Goal: Task Accomplishment & Management: Complete application form

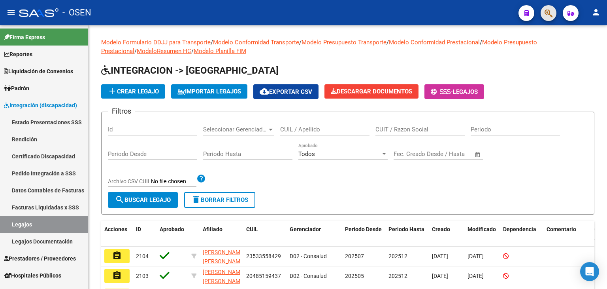
click at [554, 15] on button "button" at bounding box center [549, 13] width 16 height 16
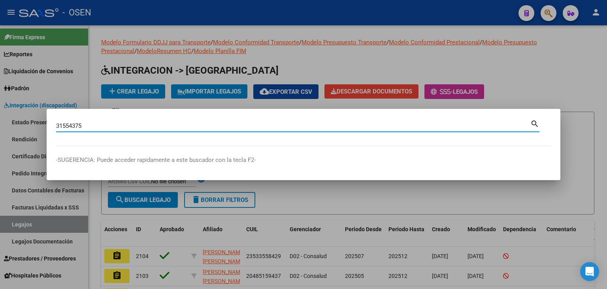
type input "31554375"
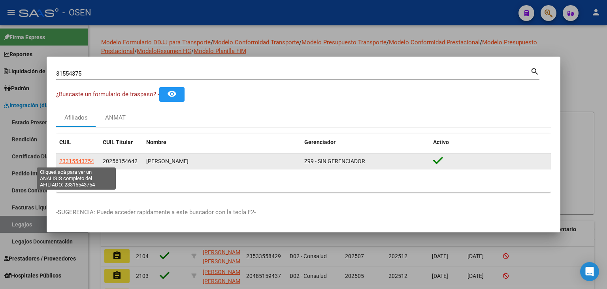
click at [86, 160] on span "23315543754" at bounding box center [76, 161] width 35 height 6
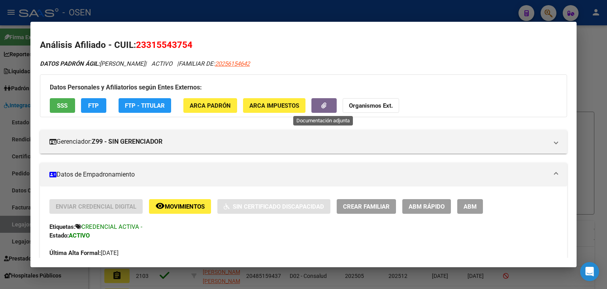
click at [319, 105] on button "button" at bounding box center [324, 105] width 25 height 15
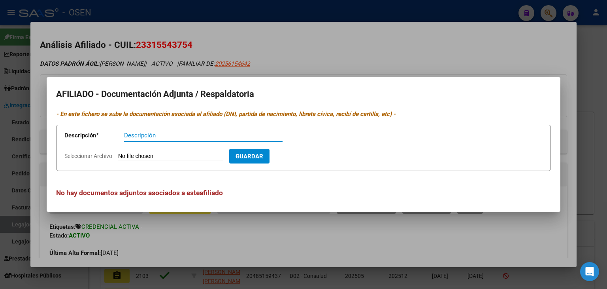
click at [372, 51] on div at bounding box center [303, 144] width 607 height 289
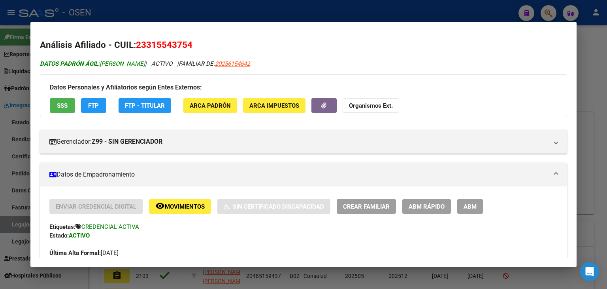
drag, startPoint x: 102, startPoint y: 62, endPoint x: 185, endPoint y: 59, distance: 83.5
click at [145, 60] on span "DATOS PADRÓN ÁGIL: [PERSON_NAME]" at bounding box center [92, 63] width 105 height 7
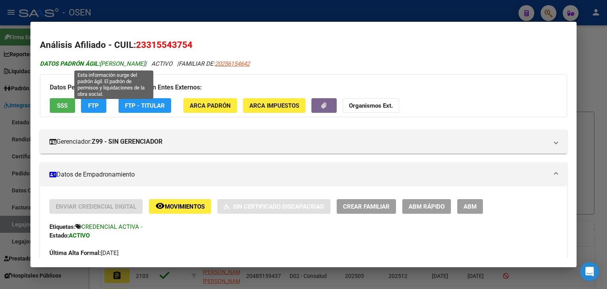
copy span "[PERSON_NAME]"
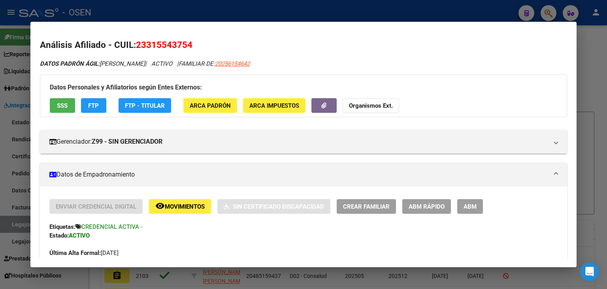
drag, startPoint x: 196, startPoint y: 49, endPoint x: 136, endPoint y: 49, distance: 60.1
click at [136, 49] on h2 "Análisis Afiliado - CUIL: 23315543754" at bounding box center [303, 44] width 527 height 13
copy span "23315543754"
click at [323, 105] on icon "button" at bounding box center [323, 105] width 5 height 6
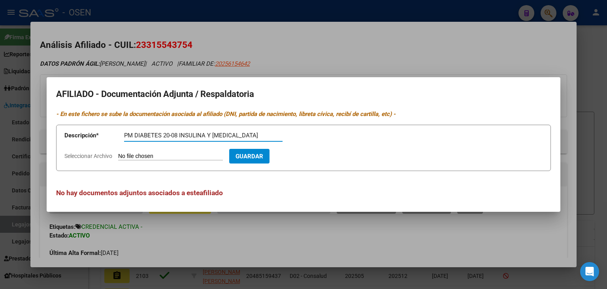
type input "PM DIABETES 20-08 INSULINA Y [MEDICAL_DATA]"
click at [161, 155] on input "Seleccionar Archivo" at bounding box center [170, 157] width 105 height 8
type input "C:\fakepath\3f759128-f654-436f-bd09-113e5e64b865.pdf"
click at [164, 136] on input "PM DIABETES 20-08 INSULINA Y [MEDICAL_DATA]" at bounding box center [203, 135] width 159 height 7
type input "PM DIABETES 19-08 INSULINA Y [MEDICAL_DATA]"
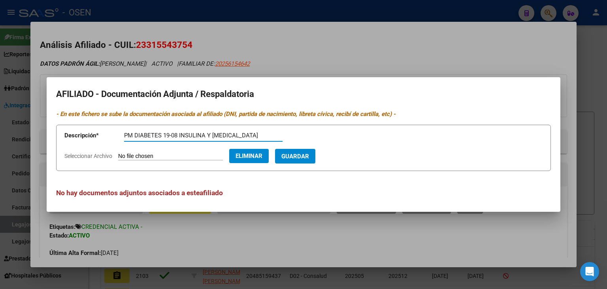
click at [309, 159] on span "Guardar" at bounding box center [296, 156] width 28 height 7
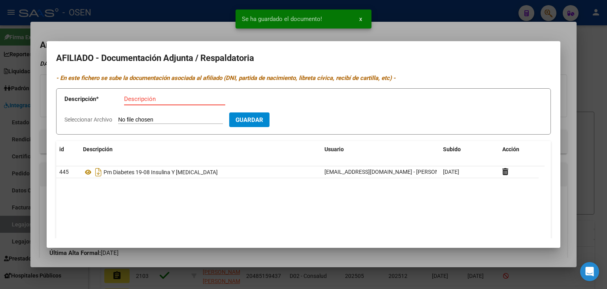
click at [154, 98] on input "Descripción" at bounding box center [174, 98] width 101 height 7
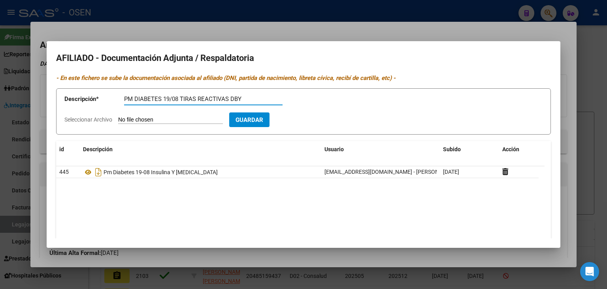
type input "PM DIABETES 19/08 TIRAS REACTIVAS DBY"
click at [118, 116] on input "Seleccionar Archivo" at bounding box center [170, 120] width 105 height 8
type input "C:\fakepath\62e15bde-cc1c-4c3c-99c3-968cb8efad04.pdf"
click at [309, 119] on span "Guardar" at bounding box center [296, 119] width 28 height 7
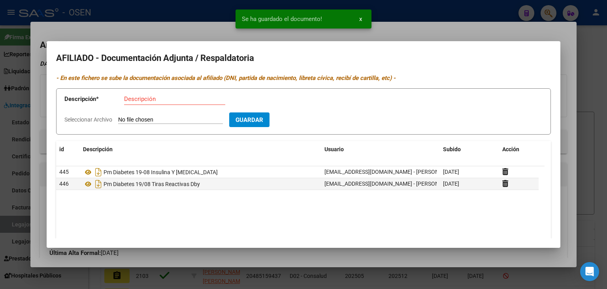
click at [429, 16] on div at bounding box center [303, 144] width 607 height 289
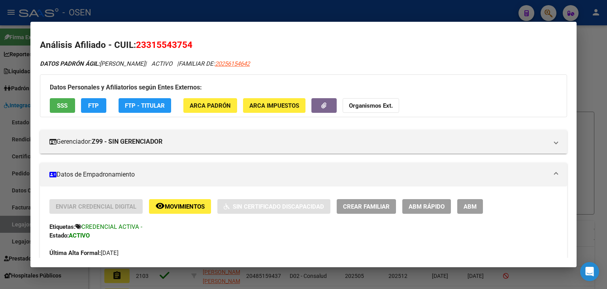
click at [504, 10] on div at bounding box center [303, 144] width 607 height 289
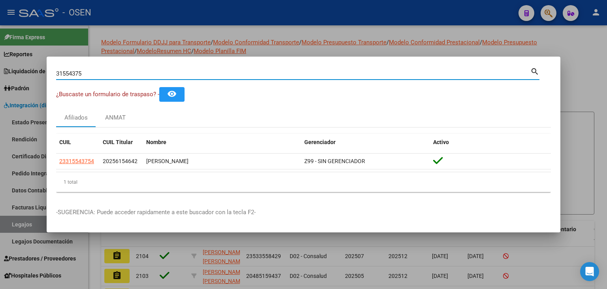
drag, startPoint x: 139, startPoint y: 76, endPoint x: 0, endPoint y: 78, distance: 139.2
click at [0, 79] on div "31554375 Buscar (apellido, dni, cuil, nro traspaso, cuit, obra social) search ¿…" at bounding box center [303, 144] width 607 height 289
paste input "33075108"
type input "33075108"
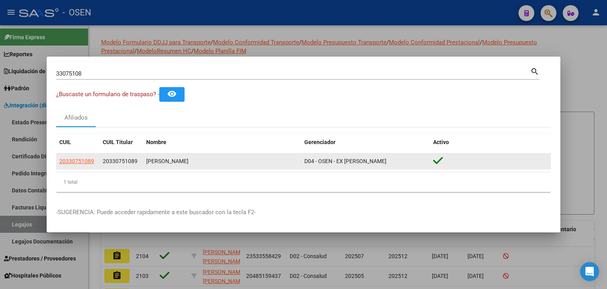
drag, startPoint x: 229, startPoint y: 165, endPoint x: 146, endPoint y: 168, distance: 83.5
click at [146, 168] on datatable-body-cell "[PERSON_NAME]" at bounding box center [222, 160] width 158 height 15
copy div "[PERSON_NAME]"
drag, startPoint x: 138, startPoint y: 163, endPoint x: 100, endPoint y: 166, distance: 38.1
click at [100, 166] on datatable-body-cell "20330751089" at bounding box center [121, 160] width 43 height 15
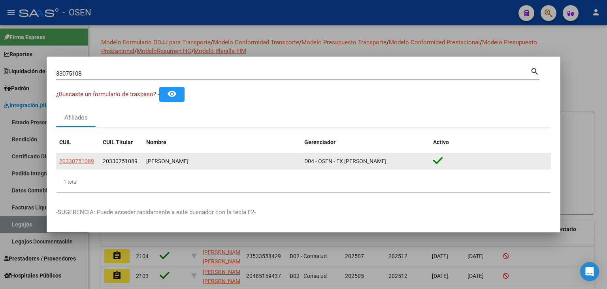
copy span "20330751089"
drag, startPoint x: 223, startPoint y: 163, endPoint x: 146, endPoint y: 165, distance: 76.7
click at [146, 165] on div "[PERSON_NAME]" at bounding box center [222, 161] width 152 height 9
copy div "[PERSON_NAME]"
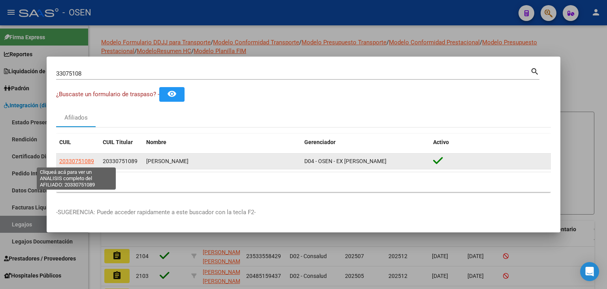
click at [79, 161] on span "20330751089" at bounding box center [76, 161] width 35 height 6
type textarea "20330751089"
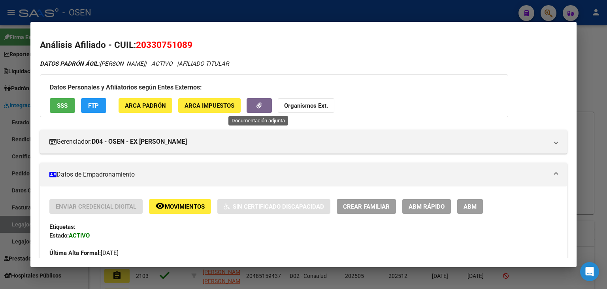
click at [268, 106] on button "button" at bounding box center [259, 105] width 25 height 15
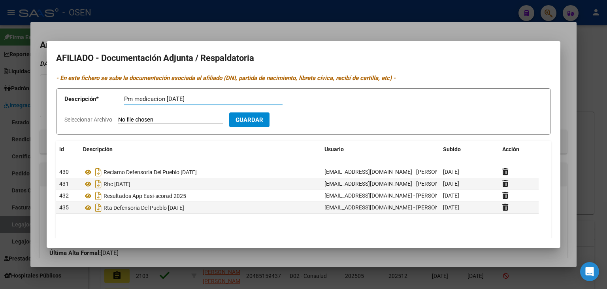
type input "Pm medicacion [DATE]"
click at [118, 116] on input "Seleccionar Archivo" at bounding box center [170, 120] width 105 height 8
type input "C:\fakepath\2992558.pdf"
click at [308, 122] on span "Guardar" at bounding box center [296, 119] width 28 height 7
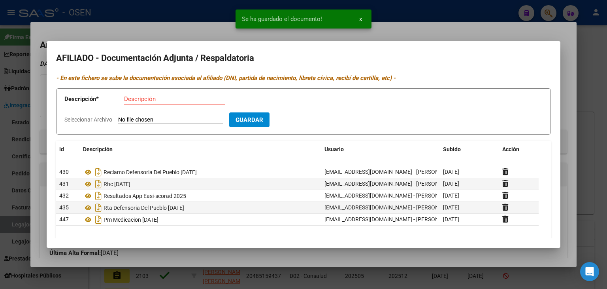
click at [470, 13] on div at bounding box center [303, 144] width 607 height 289
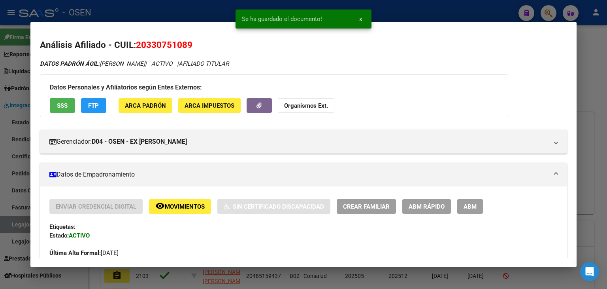
click at [467, 12] on div at bounding box center [303, 144] width 607 height 289
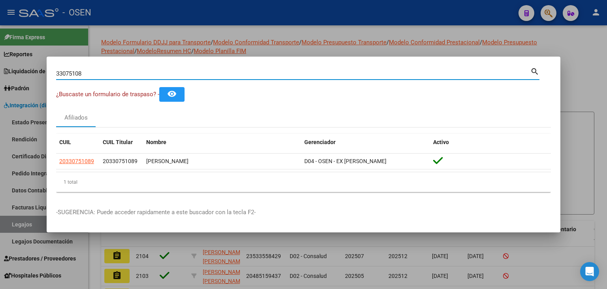
drag, startPoint x: 98, startPoint y: 73, endPoint x: 51, endPoint y: 74, distance: 47.5
click at [51, 74] on mat-dialog-content "33075108 Buscar (apellido, dni, cuil, nro traspaso, cuit, obra social) search ¿…" at bounding box center [304, 132] width 514 height 132
paste input "48929697"
type input "48929697"
click at [294, 23] on div at bounding box center [303, 144] width 607 height 289
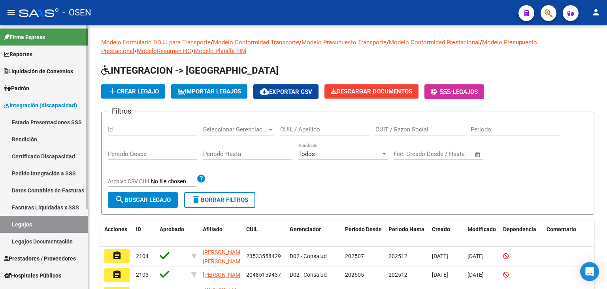
click at [42, 254] on span "Prestadores / Proveedores" at bounding box center [40, 258] width 72 height 9
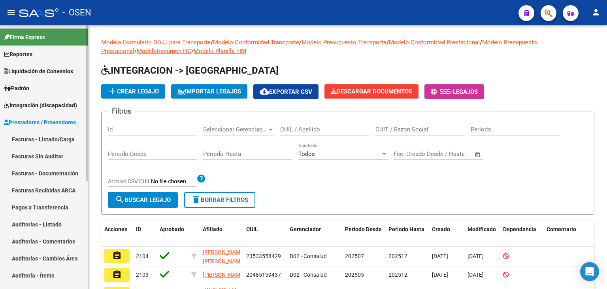
click at [40, 137] on link "Facturas - Listado/Carga" at bounding box center [44, 138] width 88 height 17
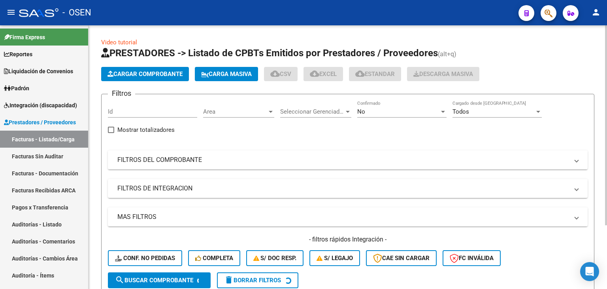
click at [226, 109] on span "Area" at bounding box center [235, 111] width 64 height 7
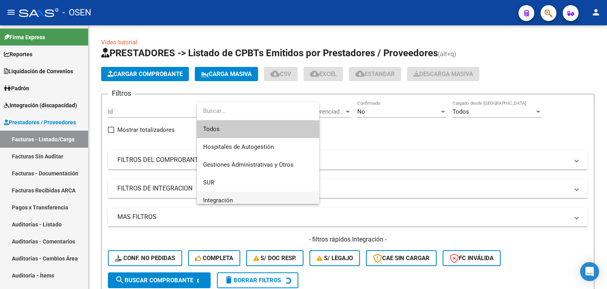
drag, startPoint x: 239, startPoint y: 199, endPoint x: 244, endPoint y: 195, distance: 5.6
click at [240, 199] on span "Integración" at bounding box center [258, 200] width 110 height 18
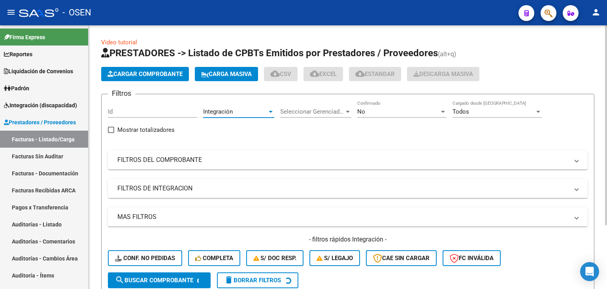
scroll to position [5, 0]
click at [399, 111] on div "No" at bounding box center [398, 111] width 82 height 7
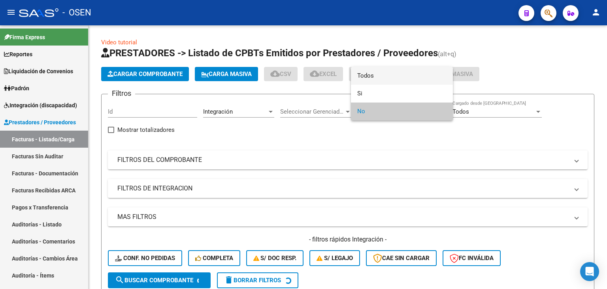
click at [391, 81] on span "Todos" at bounding box center [401, 76] width 89 height 18
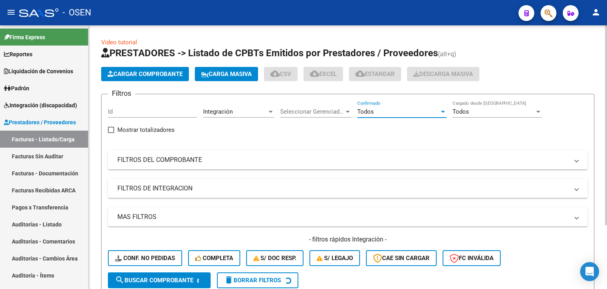
drag, startPoint x: 187, startPoint y: 162, endPoint x: 210, endPoint y: 184, distance: 31.6
click at [187, 161] on mat-panel-title "FILTROS DEL COMPROBANTE" at bounding box center [343, 159] width 452 height 9
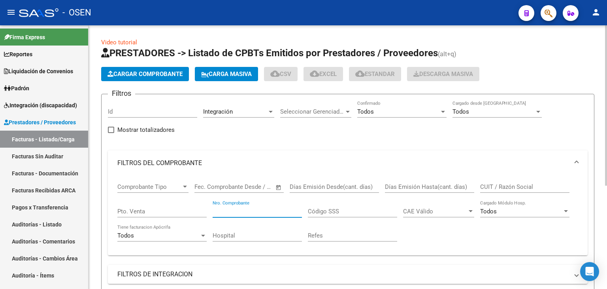
click at [234, 212] on input "Nro. Comprobante" at bounding box center [257, 211] width 89 height 7
paste input "11775"
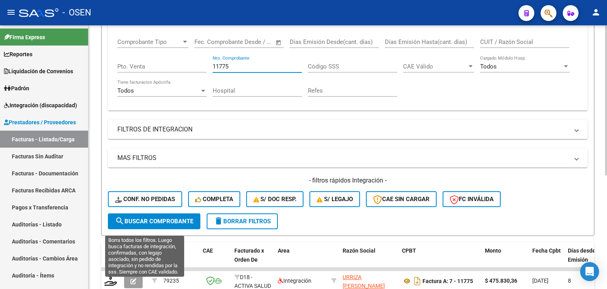
scroll to position [198, 0]
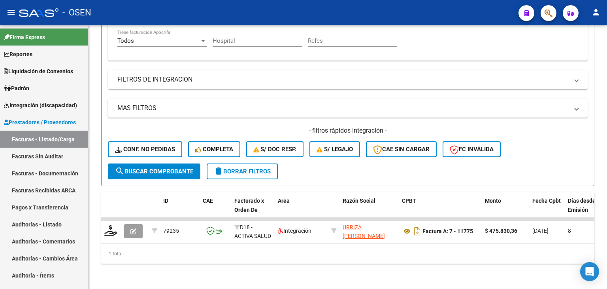
type input "11775"
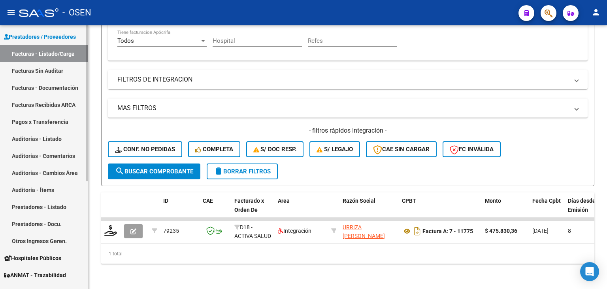
scroll to position [0, 0]
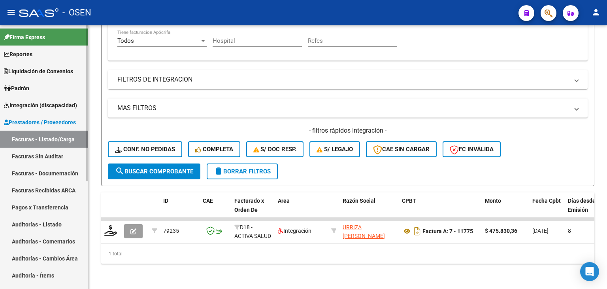
click at [37, 119] on span "Prestadores / Proveedores" at bounding box center [40, 122] width 72 height 9
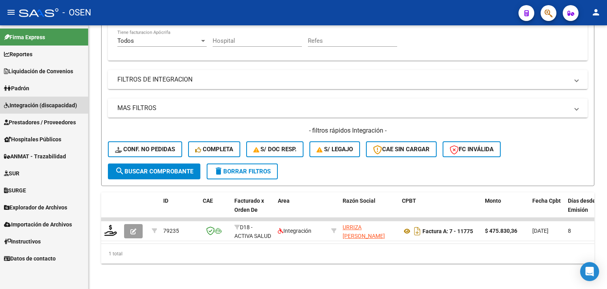
click at [51, 104] on span "Integración (discapacidad)" at bounding box center [40, 105] width 73 height 9
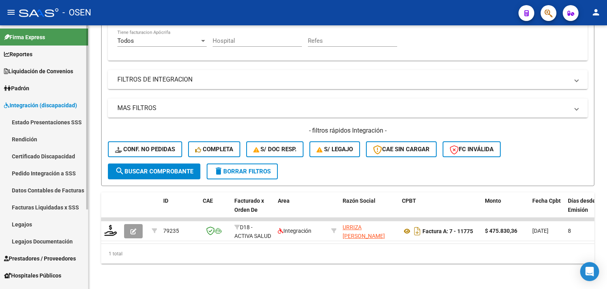
click at [44, 173] on link "Pedido Integración a SSS" at bounding box center [44, 172] width 88 height 17
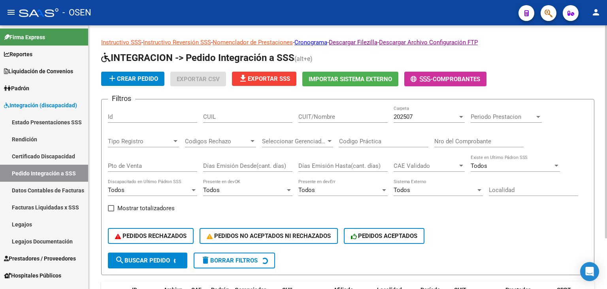
click at [342, 192] on div "Todos" at bounding box center [340, 189] width 82 height 7
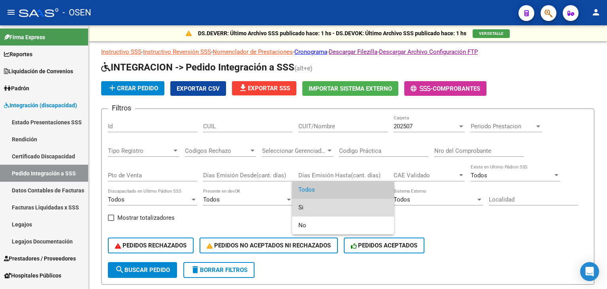
click at [335, 206] on span "Si" at bounding box center [343, 207] width 89 height 18
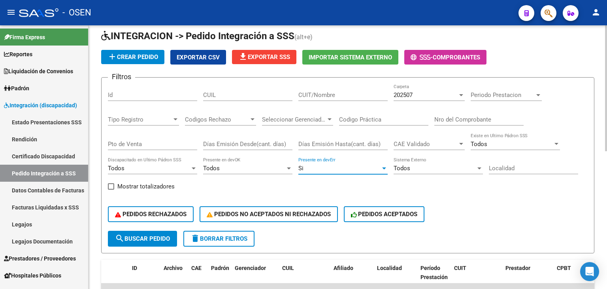
scroll to position [79, 0]
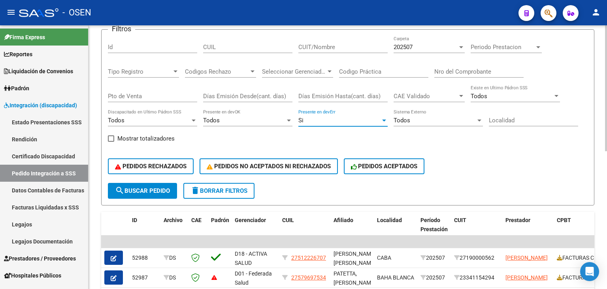
click at [136, 181] on div "PEDIDOS RECHAZADOS PEDIDOS NO ACEPTADOS NI RECHAZADOS PEDIDOS ACEPTADOS" at bounding box center [348, 165] width 480 height 33
click at [142, 187] on span "search Buscar Pedido" at bounding box center [142, 190] width 55 height 7
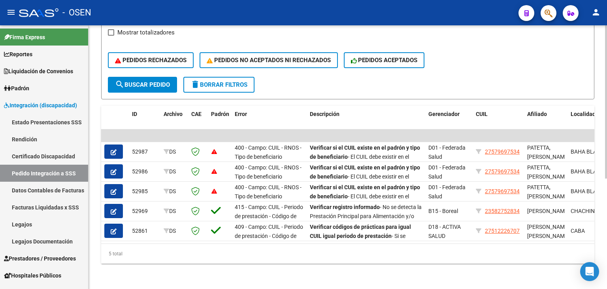
scroll to position [0, 0]
